Goal: Book appointment/travel/reservation

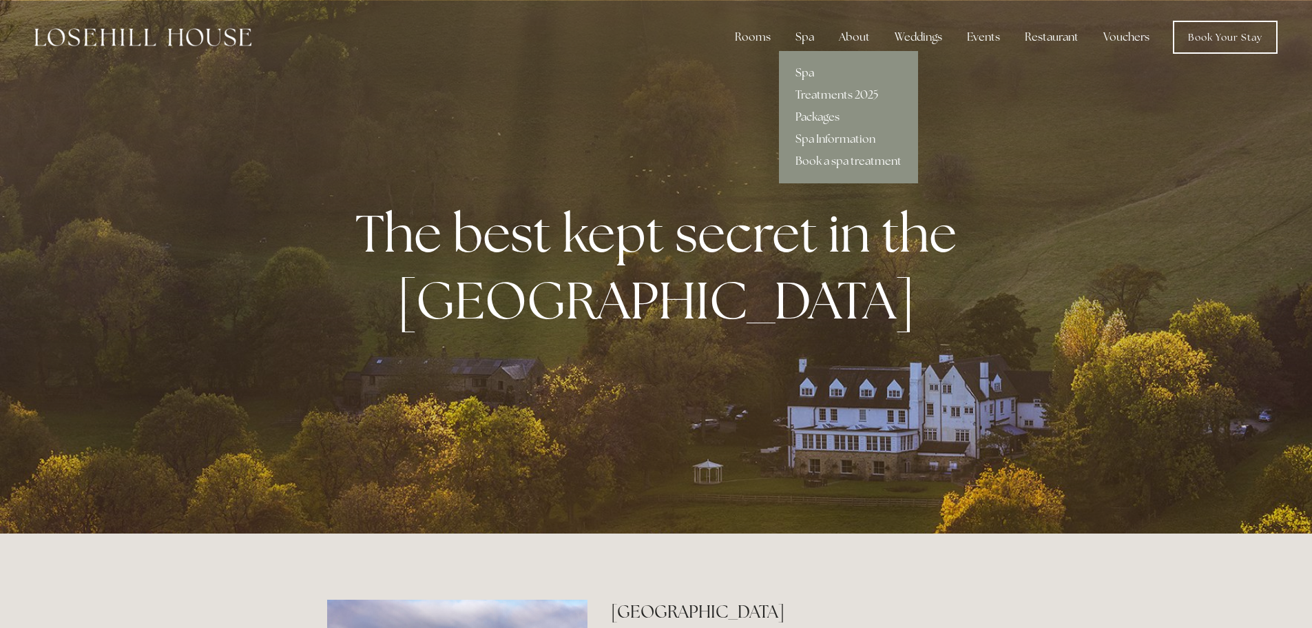
click at [809, 72] on link "Spa" at bounding box center [848, 73] width 139 height 22
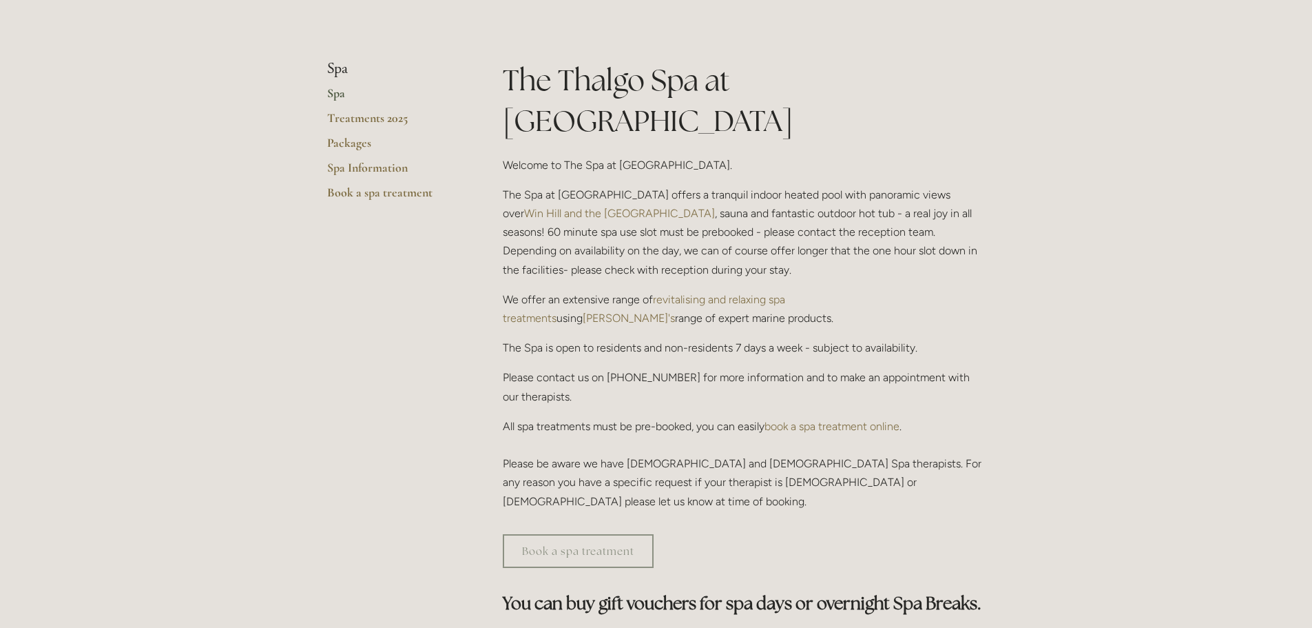
scroll to position [276, 0]
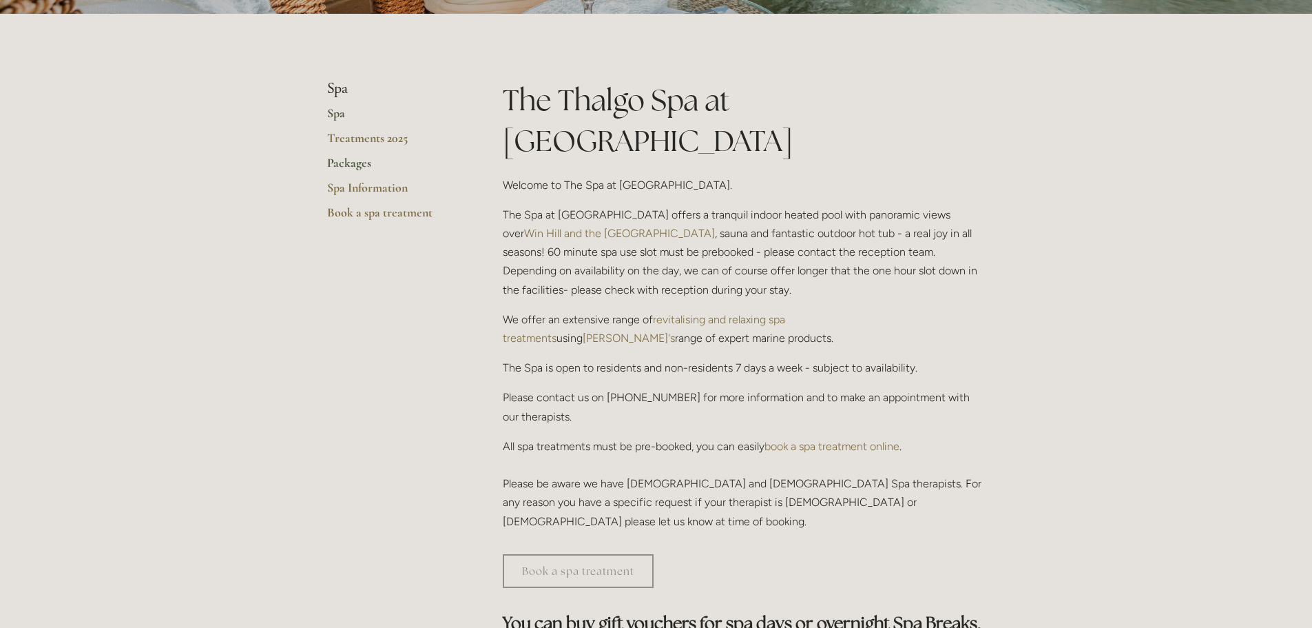
click at [352, 163] on link "Packages" at bounding box center [393, 167] width 132 height 25
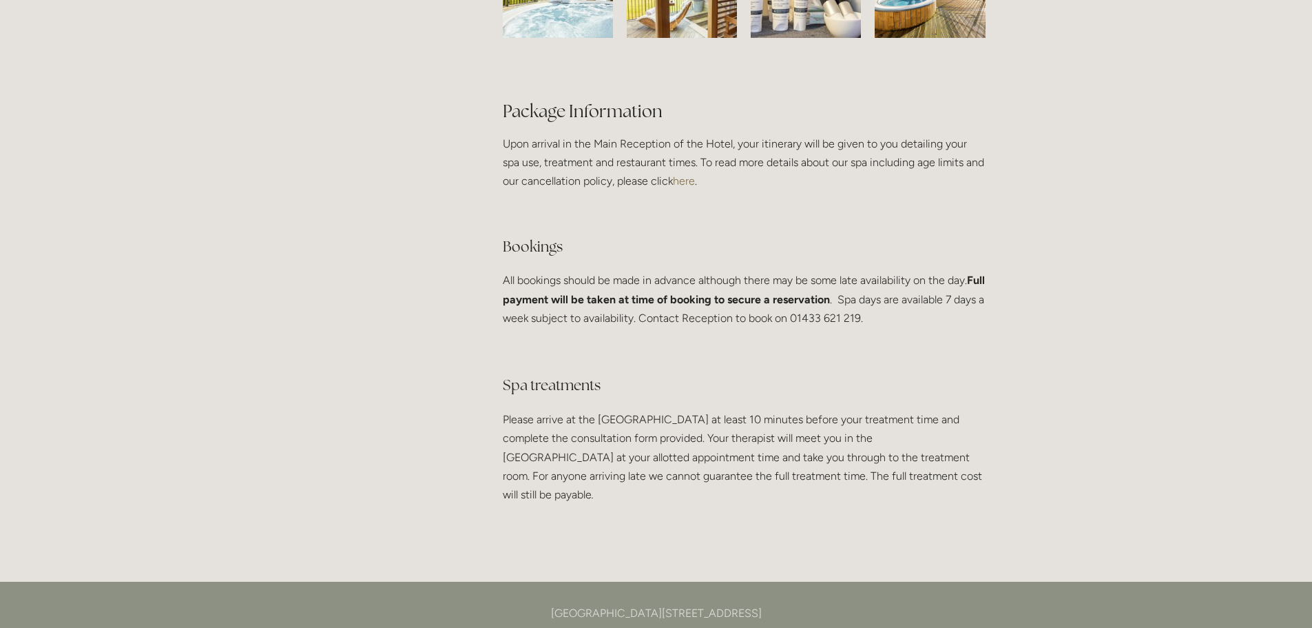
scroll to position [2480, 0]
